Goal: Task Accomplishment & Management: Complete application form

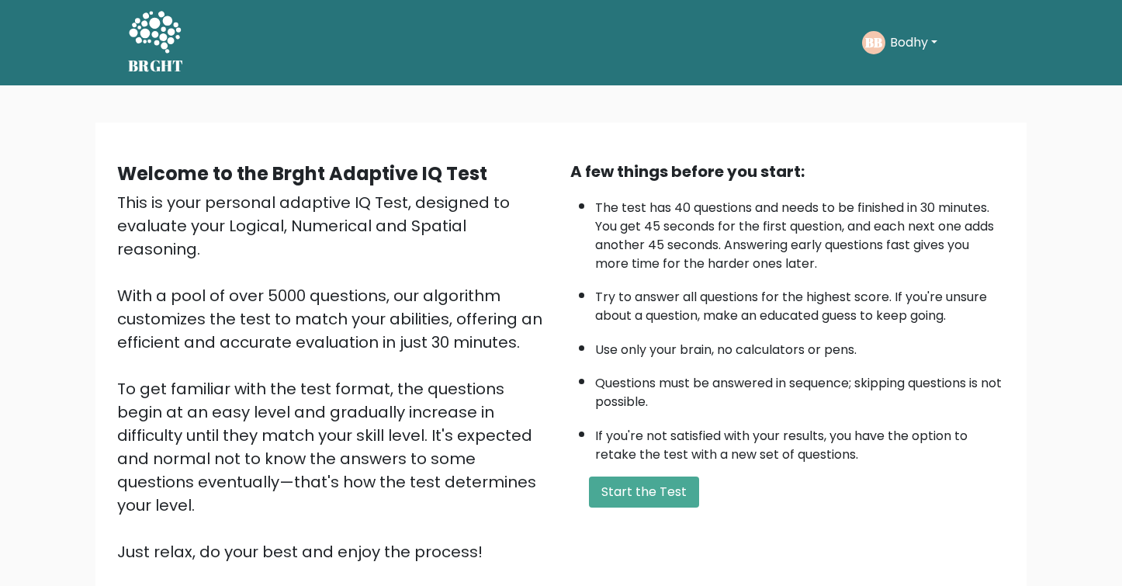
scroll to position [125, 0]
click at [631, 493] on button "Start the Test" at bounding box center [644, 491] width 110 height 31
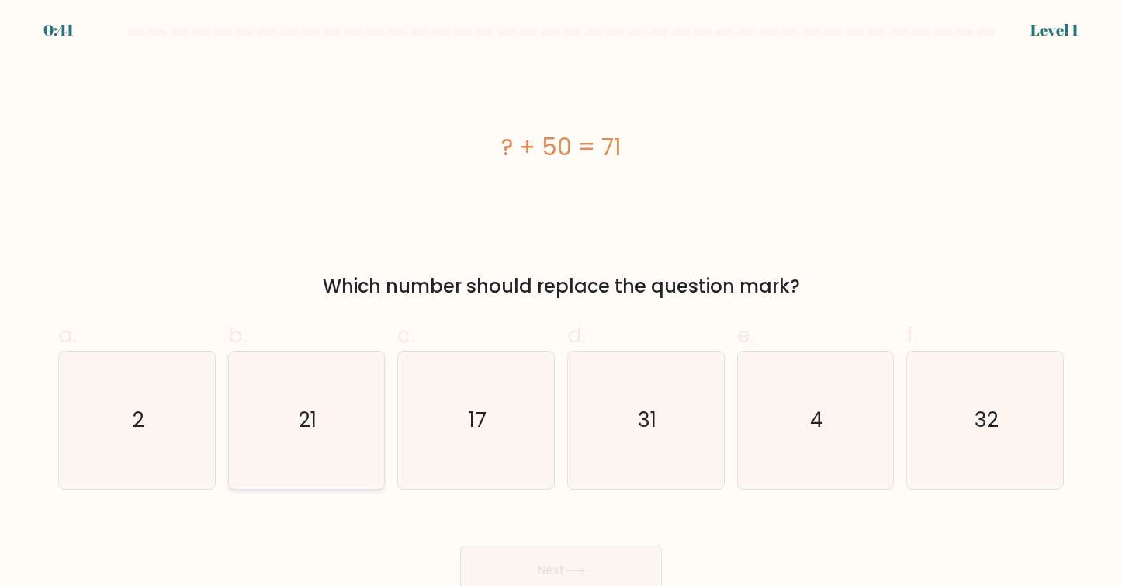
click at [302, 418] on text "21" at bounding box center [308, 419] width 18 height 29
click at [561, 303] on input "b. 21" at bounding box center [561, 298] width 1 height 10
radio input "true"
click at [511, 559] on button "Next" at bounding box center [561, 570] width 202 height 50
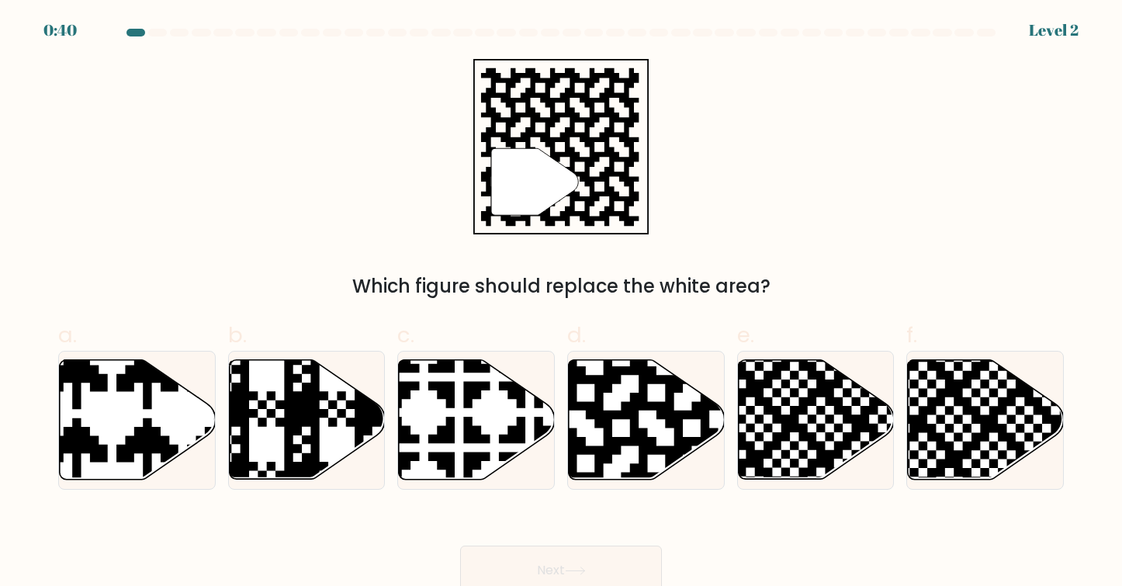
scroll to position [9, 0]
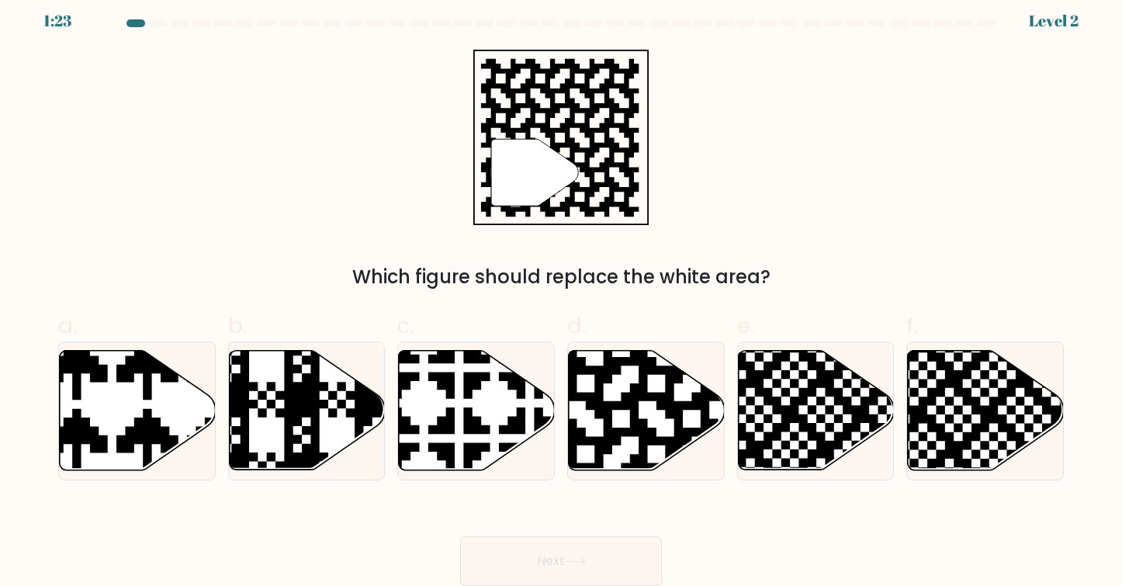
click at [490, 22] on div at bounding box center [484, 23] width 19 height 8
click at [598, 25] on div at bounding box center [593, 23] width 19 height 8
click at [663, 25] on div at bounding box center [658, 23] width 19 height 8
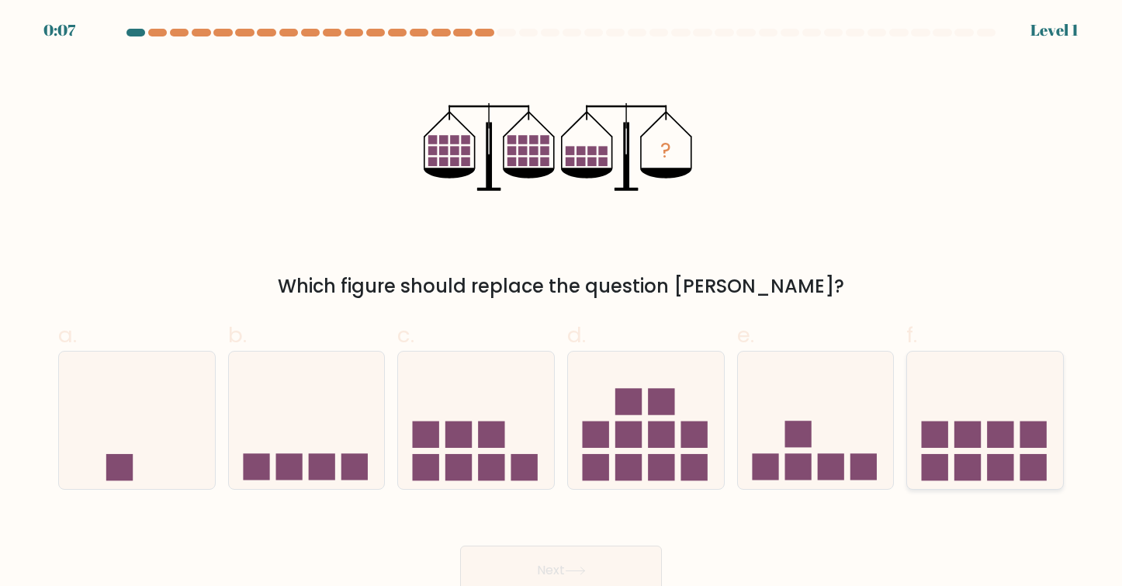
click at [958, 438] on rect at bounding box center [967, 434] width 26 height 26
click at [562, 303] on input "f." at bounding box center [561, 298] width 1 height 10
radio input "true"
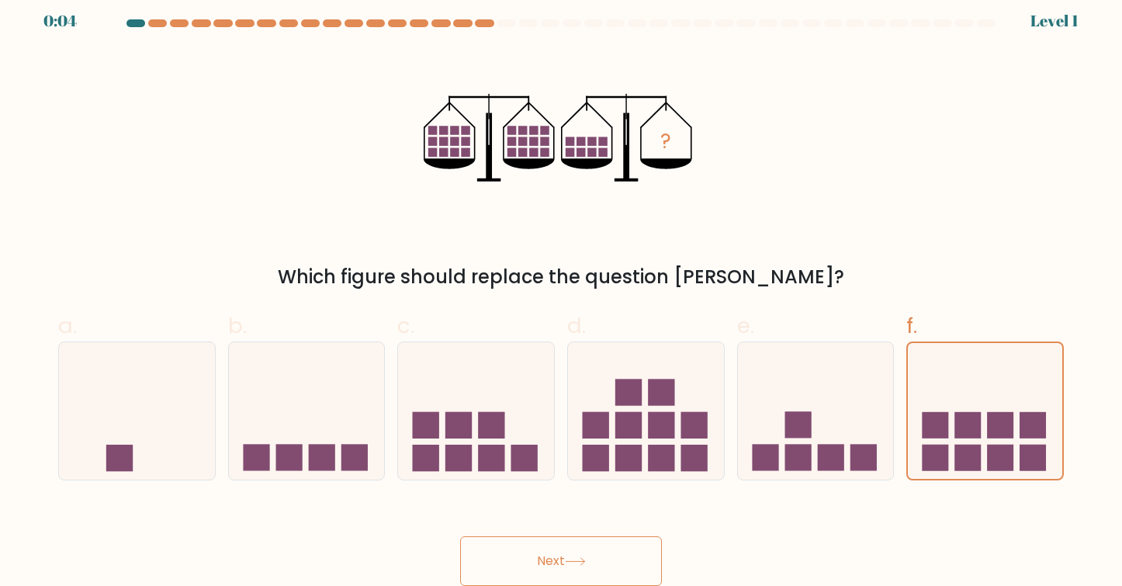
click at [594, 556] on button "Next" at bounding box center [561, 561] width 202 height 50
